Goal: Submit feedback/report problem

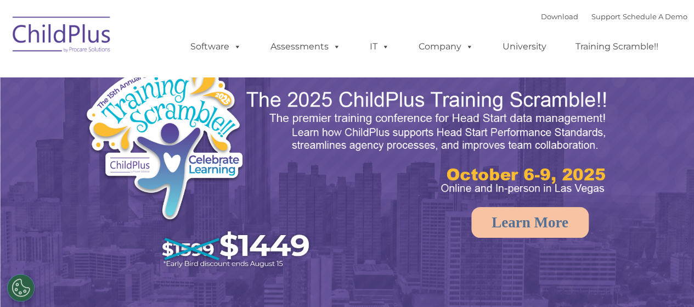
select select "MEDIUM"
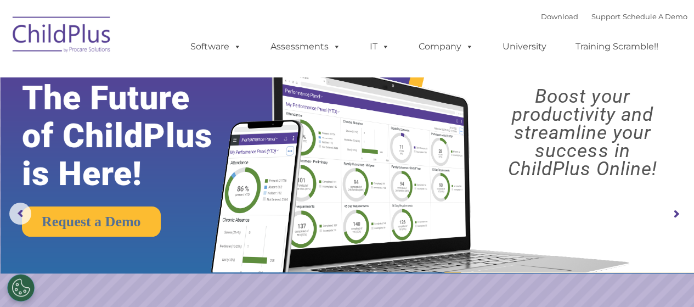
click at [64, 55] on img at bounding box center [62, 36] width 110 height 55
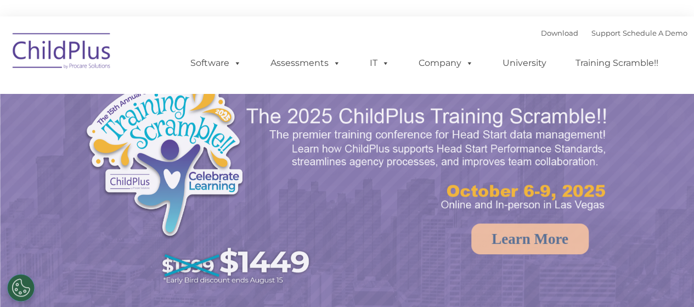
select select "MEDIUM"
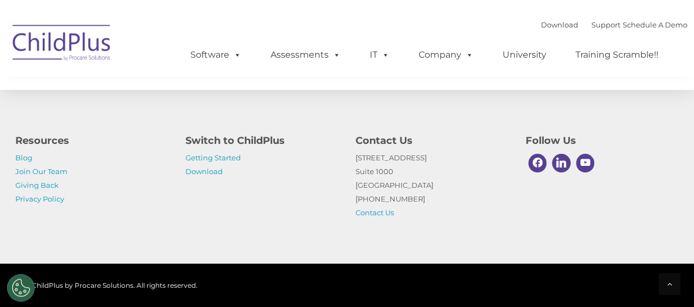
scroll to position [1337, 0]
